Goal: Find specific page/section: Find specific page/section

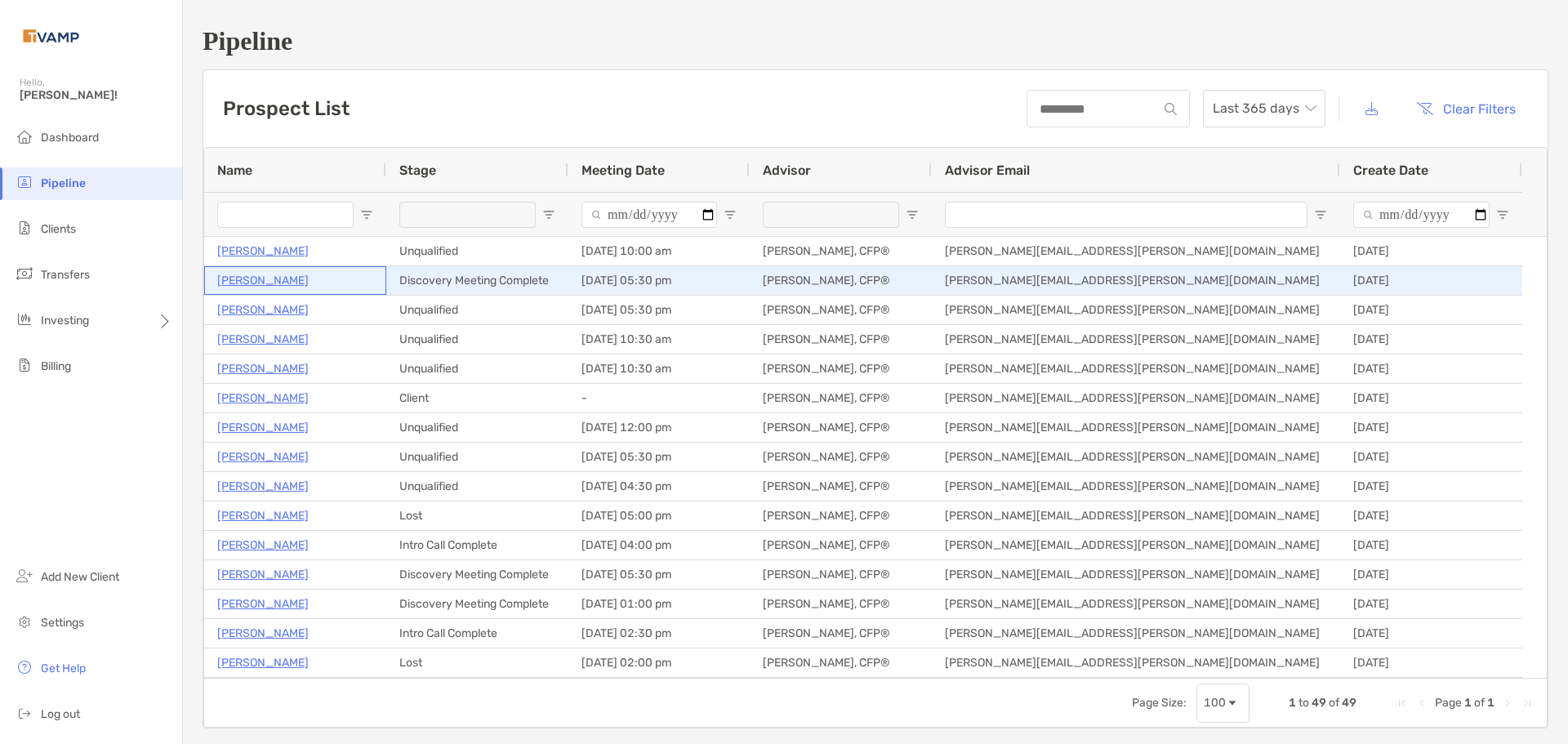
click at [264, 272] on p "[PERSON_NAME]" at bounding box center [262, 280] width 91 height 20
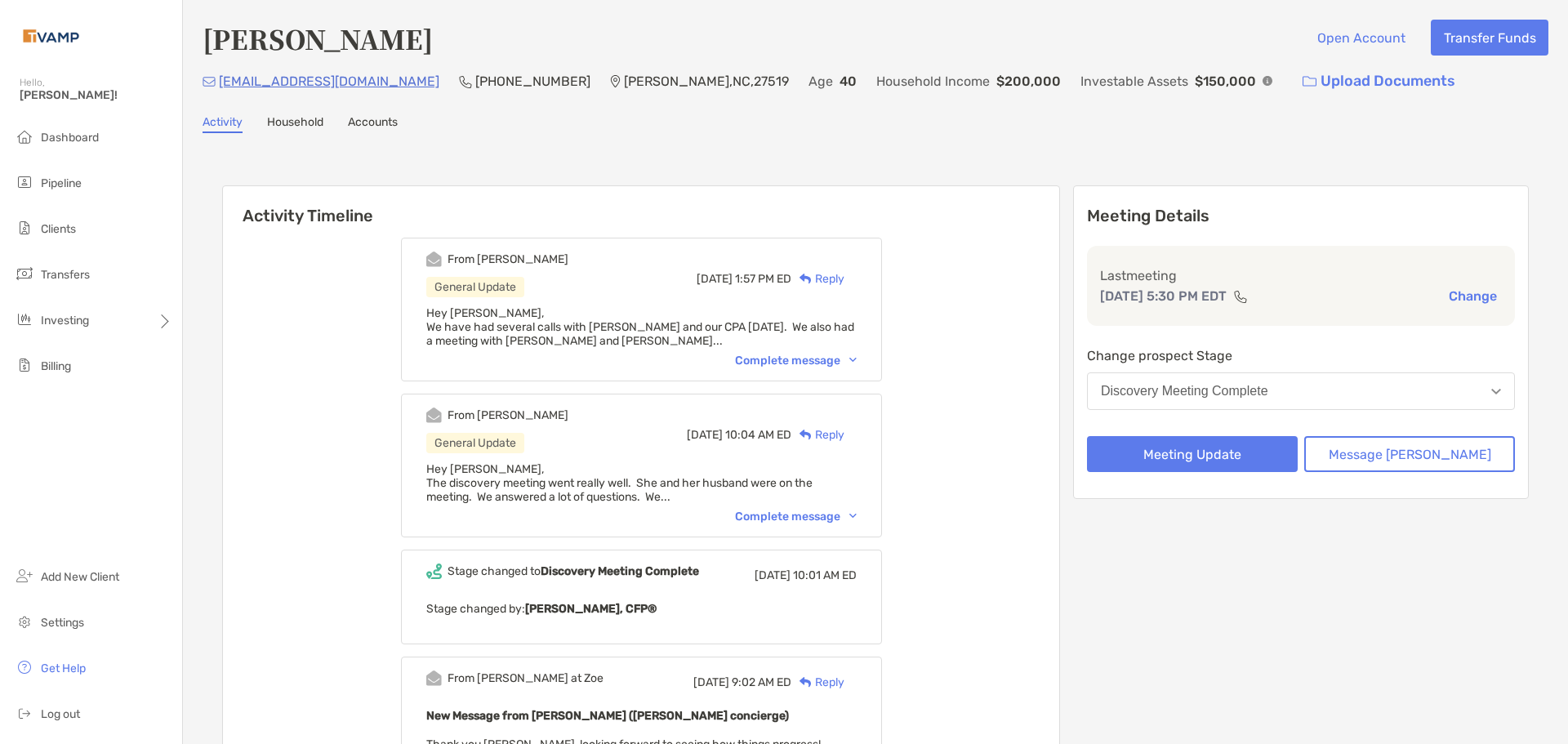
click at [830, 361] on div "Complete message" at bounding box center [795, 361] width 121 height 14
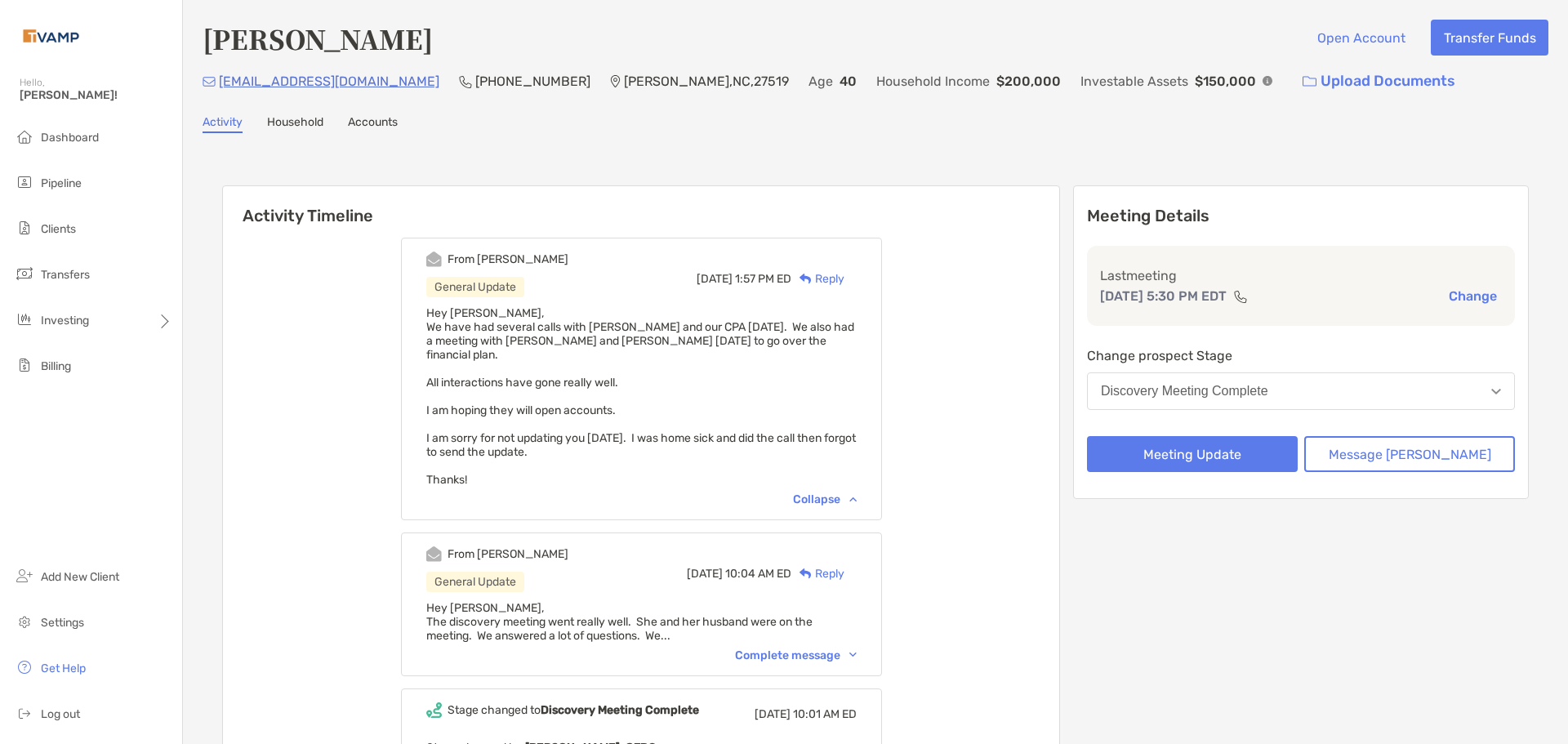
scroll to position [82, 0]
